Goal: Task Accomplishment & Management: Manage account settings

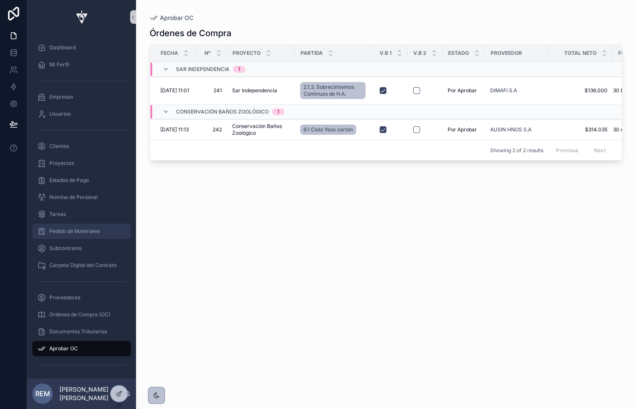
scroll to position [4, 0]
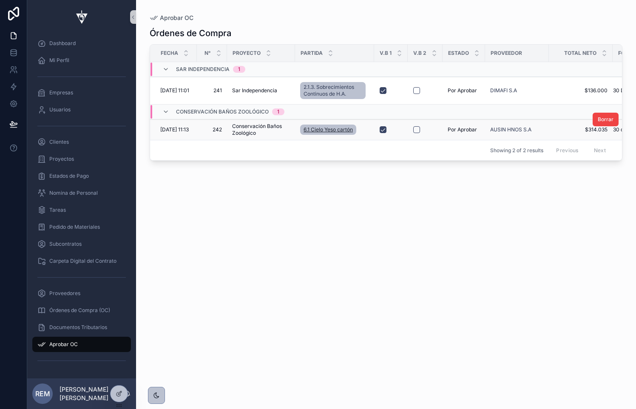
click at [327, 129] on span "6.1 Cielo Yeso cartón" at bounding box center [327, 129] width 49 height 7
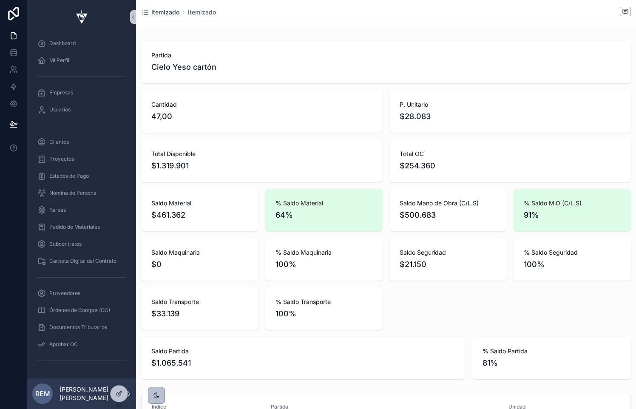
click at [164, 11] on span "Itemizado" at bounding box center [165, 12] width 28 height 8
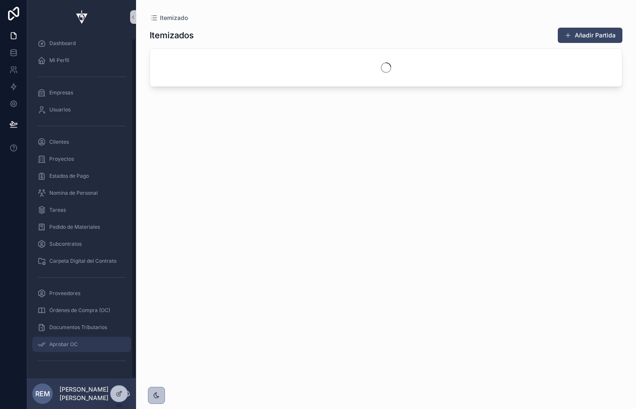
click at [70, 350] on div "Aprobar OC" at bounding box center [81, 344] width 88 height 14
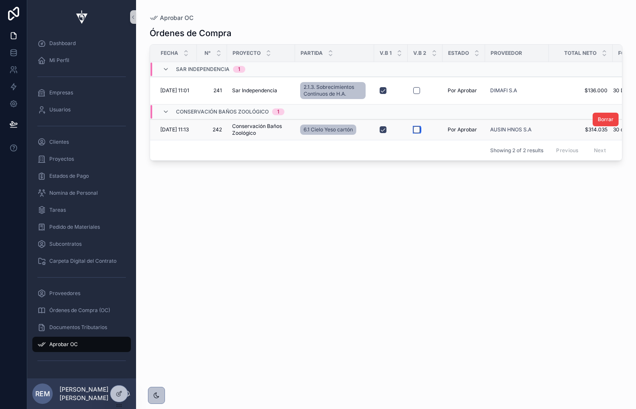
click at [415, 128] on button "scrollable content" at bounding box center [416, 129] width 7 height 7
click at [306, 91] on span "2.1.3. Sobrecimientos Continuos de H.A." at bounding box center [332, 91] width 59 height 14
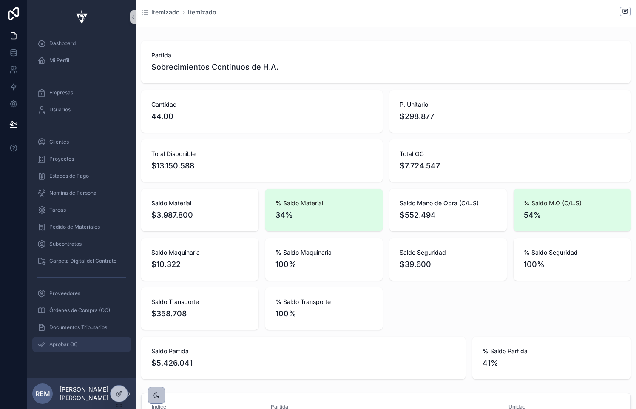
click at [59, 344] on span "Aprobar OC" at bounding box center [63, 344] width 28 height 7
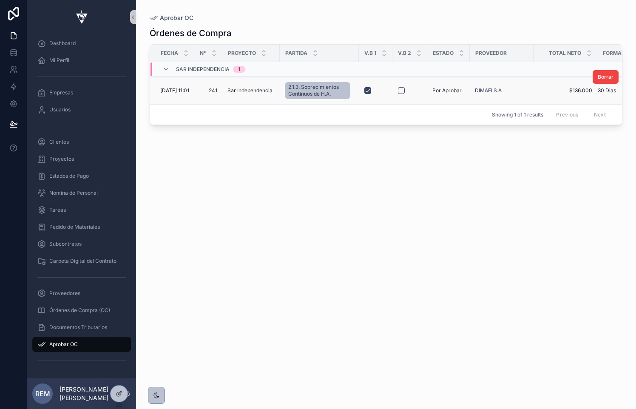
click at [401, 95] on td "scrollable content" at bounding box center [409, 91] width 35 height 28
click at [401, 94] on td "scrollable content" at bounding box center [409, 91] width 35 height 28
click at [219, 88] on td "241 241" at bounding box center [208, 91] width 28 height 28
click at [206, 88] on span "241" at bounding box center [208, 90] width 18 height 7
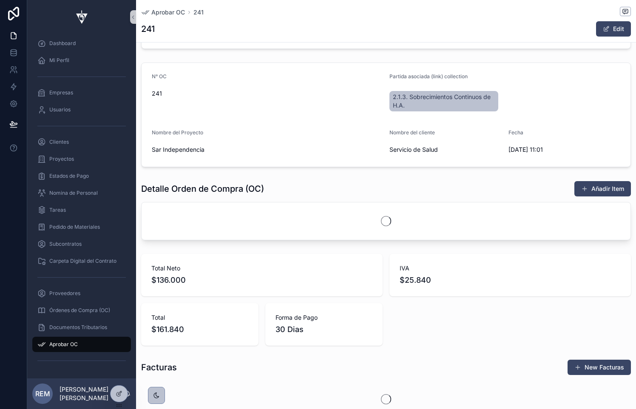
scroll to position [303, 0]
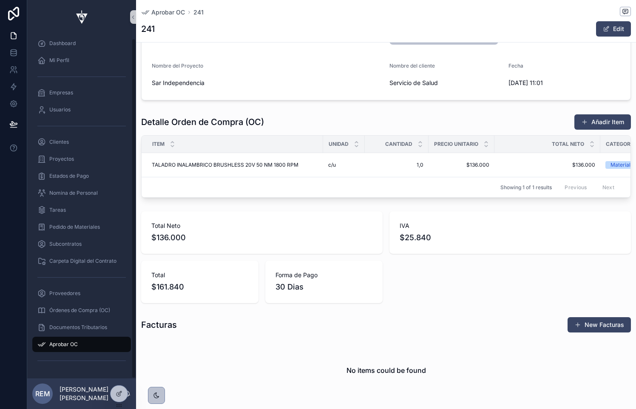
click at [62, 345] on span "Aprobar OC" at bounding box center [63, 344] width 28 height 7
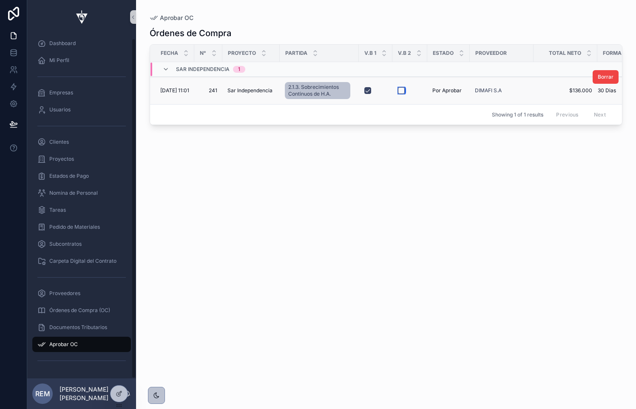
click at [402, 92] on button "scrollable content" at bounding box center [401, 90] width 7 height 7
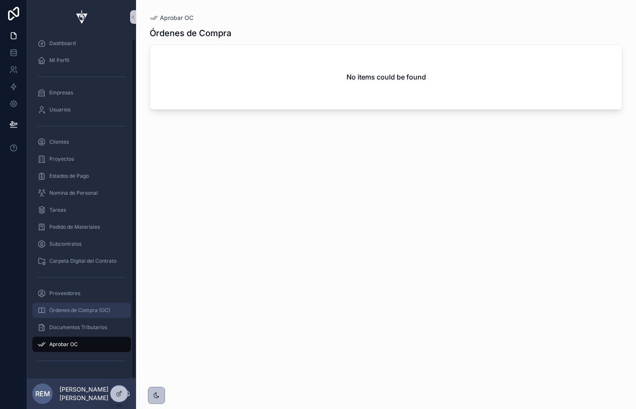
click at [71, 312] on span "Órdenes de Compra (OC)" at bounding box center [79, 310] width 61 height 7
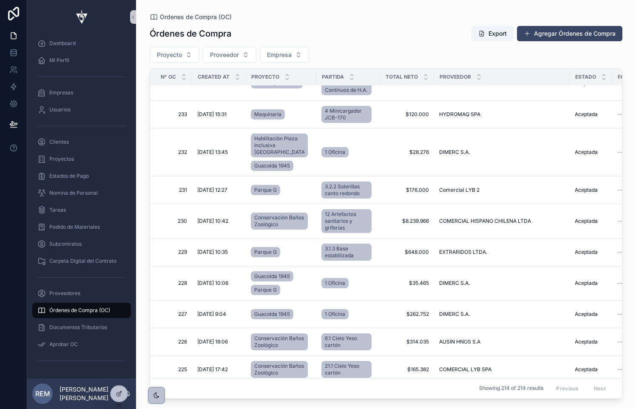
scroll to position [296, 0]
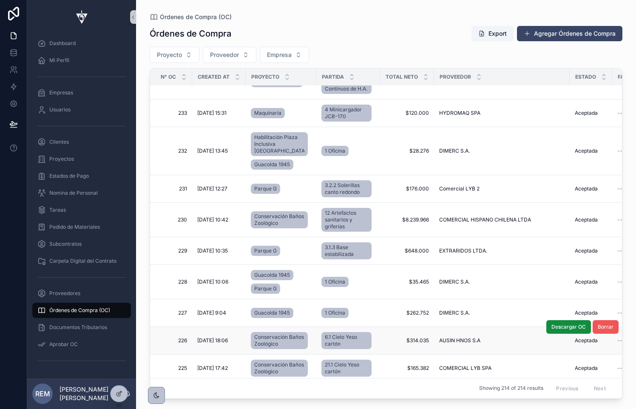
click at [606, 323] on span "Borrar" at bounding box center [606, 326] width 16 height 7
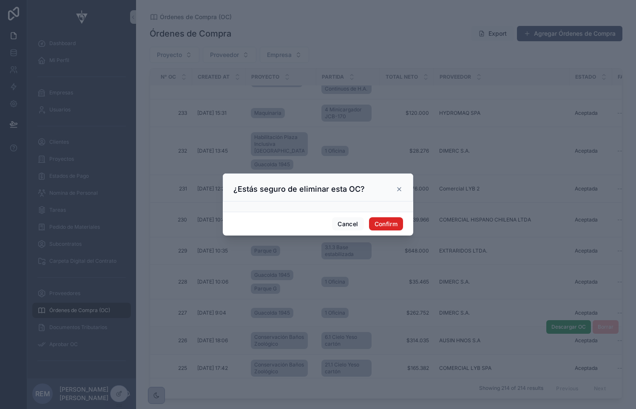
click at [380, 227] on button "Confirm" at bounding box center [386, 224] width 34 height 14
